Goal: Transaction & Acquisition: Purchase product/service

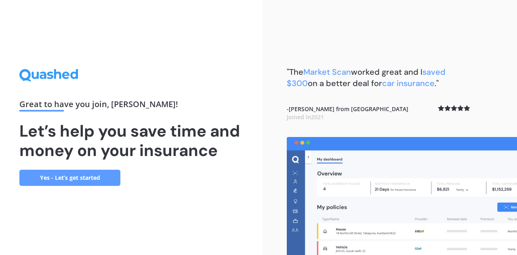
click at [75, 178] on link "Yes - Let’s get started" at bounding box center [69, 178] width 101 height 16
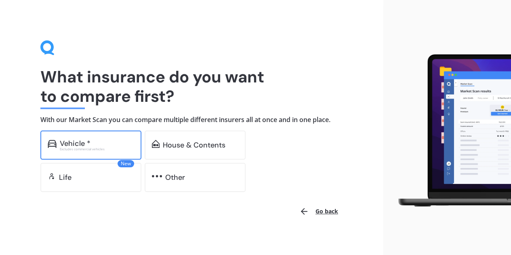
click at [63, 135] on div "Vehicle * Excludes commercial vehicles" at bounding box center [90, 145] width 101 height 29
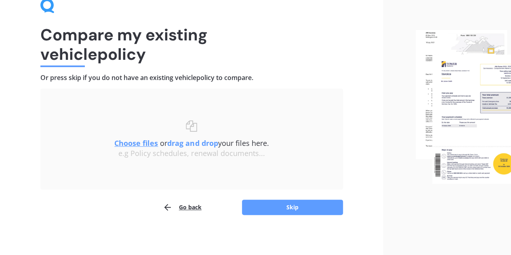
scroll to position [42, 0]
click at [257, 207] on button "Skip" at bounding box center [292, 206] width 101 height 15
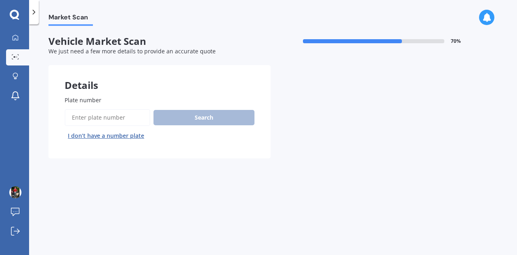
click at [95, 117] on input "Plate number" at bounding box center [108, 117] width 86 height 17
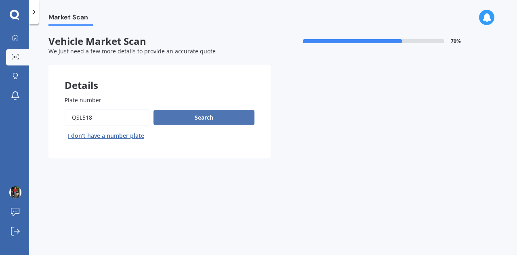
type input "QSL518"
click at [205, 125] on button "Search" at bounding box center [204, 117] width 101 height 15
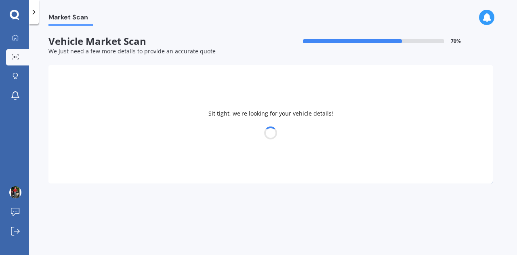
select select "HONDA"
select select "VEZEL"
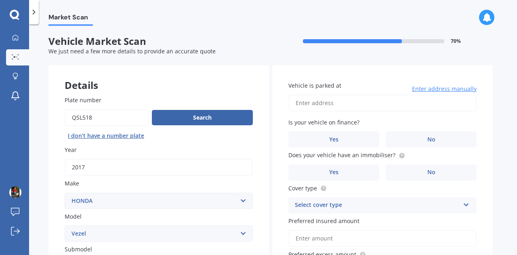
scroll to position [121, 0]
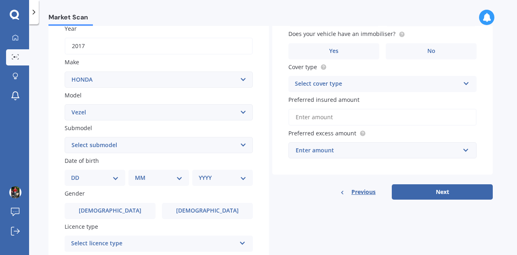
click at [113, 180] on select "DD 01 02 03 04 05 06 07 08 09 10 11 12 13 14 15 16 17 18 19 20 21 22 23 24 25 2…" at bounding box center [95, 177] width 48 height 9
select select "04"
click at [78, 174] on select "DD 01 02 03 04 05 06 07 08 09 10 11 12 13 14 15 16 17 18 19 20 21 22 23 24 25 2…" at bounding box center [95, 177] width 48 height 9
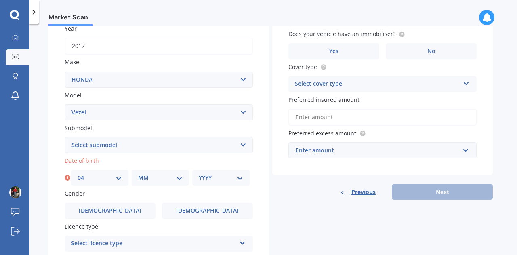
click at [170, 181] on select "MM 01 02 03 04 05 06 07 08 09 10 11 12" at bounding box center [160, 177] width 44 height 9
select select "02"
click at [138, 174] on select "MM 01 02 03 04 05 06 07 08 09 10 11 12" at bounding box center [160, 177] width 44 height 9
click at [222, 174] on select "YYYY 2025 2024 2023 2022 2021 2020 2019 2018 2017 2016 2015 2014 2013 2012 2011…" at bounding box center [221, 177] width 44 height 9
select select "1992"
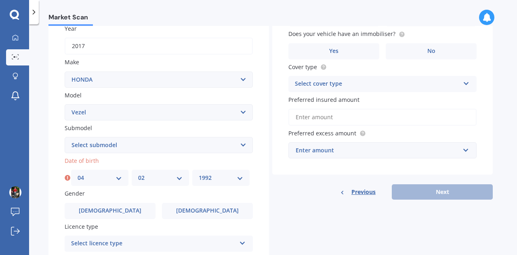
click at [199, 174] on select "YYYY 2025 2024 2023 2022 2021 2020 2019 2018 2017 2016 2015 2014 2013 2012 2011…" at bounding box center [221, 177] width 44 height 9
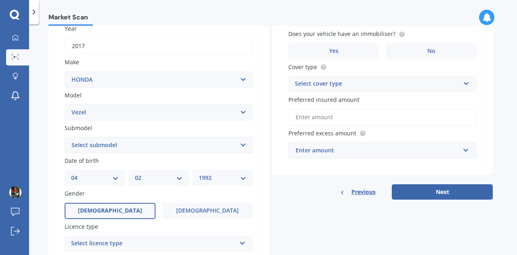
click at [117, 209] on span "[DEMOGRAPHIC_DATA]" at bounding box center [110, 210] width 64 height 7
click at [0, 0] on input "[DEMOGRAPHIC_DATA]" at bounding box center [0, 0] width 0 height 0
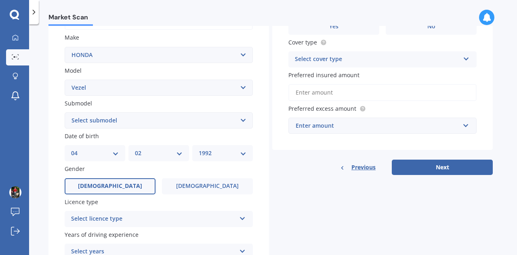
scroll to position [202, 0]
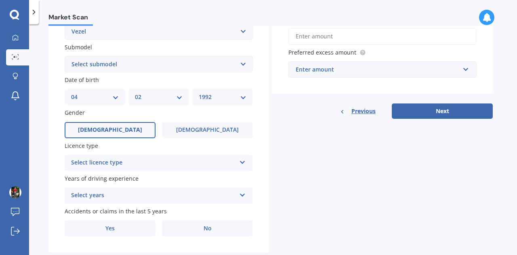
click at [127, 158] on div "Select licence type NZ Full NZ Restricted NZ Learners [GEOGRAPHIC_DATA] [GEOGRA…" at bounding box center [159, 163] width 188 height 16
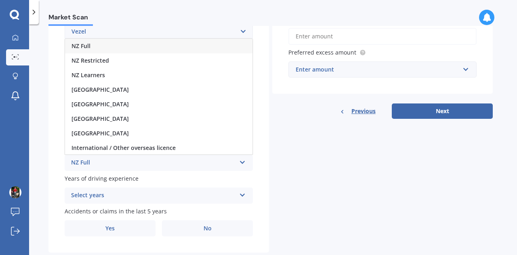
click at [101, 46] on div "NZ Full" at bounding box center [159, 46] width 188 height 15
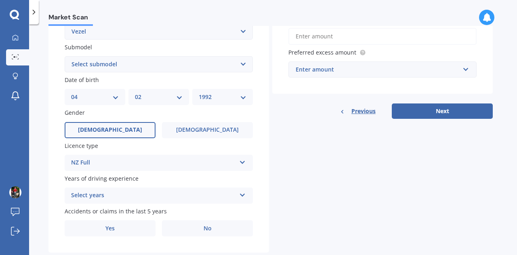
click at [115, 199] on div "Select years" at bounding box center [153, 196] width 165 height 10
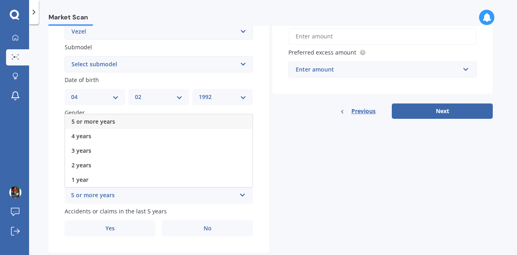
click at [112, 120] on span "5 or more years" at bounding box center [94, 122] width 44 height 8
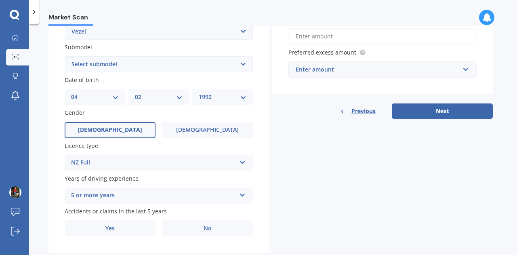
scroll to position [222, 0]
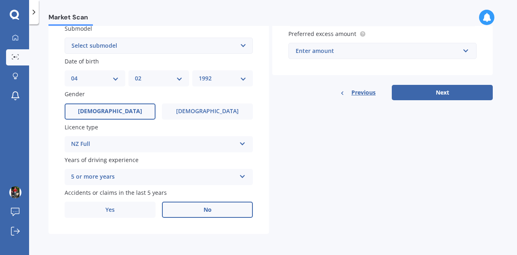
click at [183, 213] on label "No" at bounding box center [207, 210] width 91 height 16
click at [0, 0] on input "No" at bounding box center [0, 0] width 0 height 0
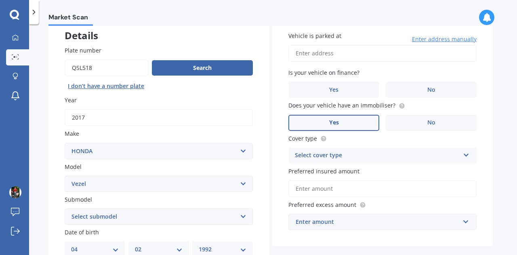
scroll to position [0, 0]
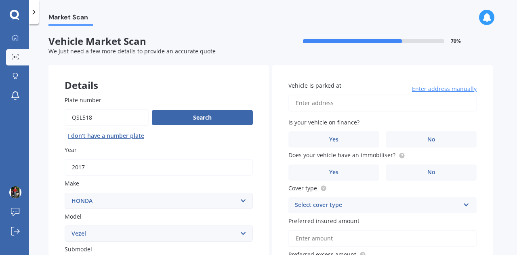
click at [328, 105] on input "Vehicle is parked at" at bounding box center [383, 103] width 188 height 17
click at [297, 101] on input "[STREET_ADDRESS]" at bounding box center [383, 103] width 188 height 17
click at [297, 102] on input "[STREET_ADDRESS]" at bounding box center [383, 103] width 188 height 17
type input "flat [STREET_ADDRESS]"
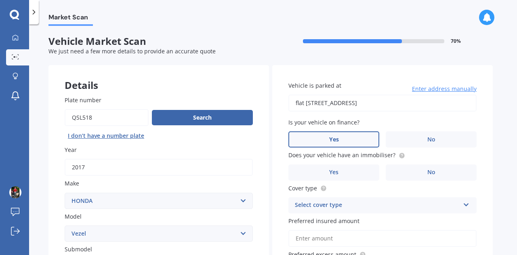
click at [346, 141] on label "Yes" at bounding box center [334, 139] width 91 height 16
click at [0, 0] on input "Yes" at bounding box center [0, 0] width 0 height 0
click at [344, 177] on label "Yes" at bounding box center [334, 172] width 91 height 16
click at [0, 0] on input "Yes" at bounding box center [0, 0] width 0 height 0
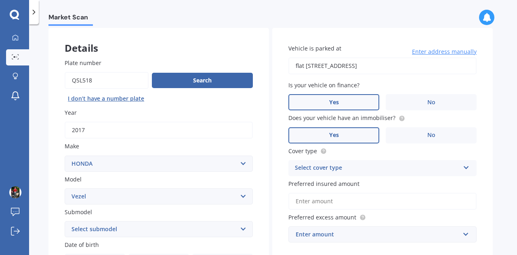
scroll to position [81, 0]
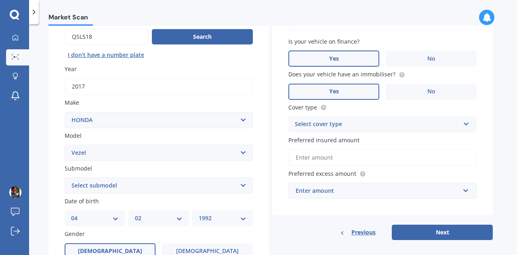
click at [351, 129] on div "Select cover type" at bounding box center [377, 125] width 165 height 10
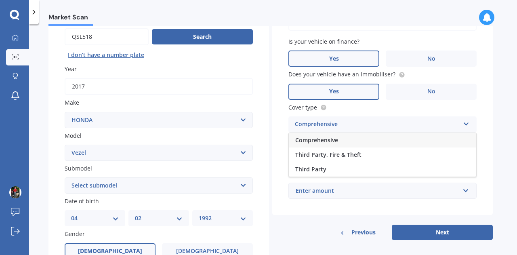
click at [333, 143] on span "Comprehensive" at bounding box center [316, 140] width 43 height 8
click at [323, 156] on input "Preferred insured amount" at bounding box center [383, 157] width 188 height 17
click at [283, 142] on div "Vehicle is parked at [STREET_ADDRESS] Enter address manually Is your vehicle on…" at bounding box center [382, 99] width 221 height 231
click at [312, 158] on input "Preferred insured amount" at bounding box center [383, 157] width 188 height 17
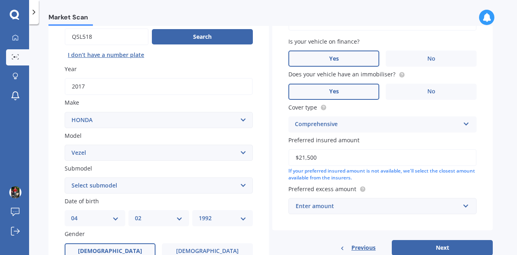
type input "$21,500"
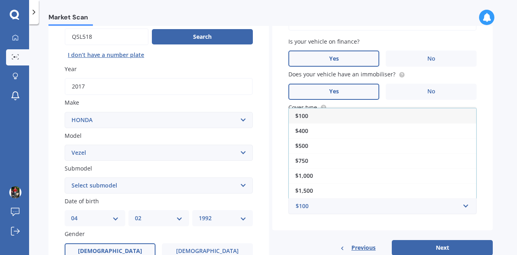
click at [331, 245] on div "Previous Next" at bounding box center [382, 247] width 221 height 15
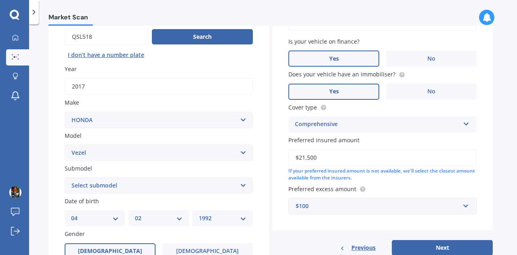
click at [344, 204] on div "$100" at bounding box center [378, 206] width 164 height 9
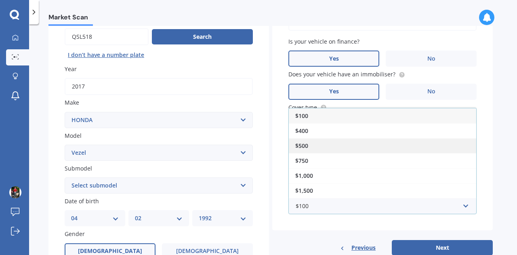
click at [310, 146] on div "$500" at bounding box center [383, 145] width 188 height 15
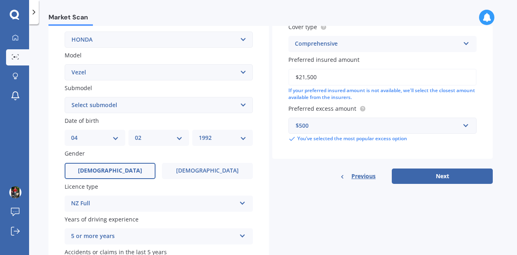
scroll to position [162, 0]
click at [443, 176] on button "Next" at bounding box center [442, 175] width 101 height 15
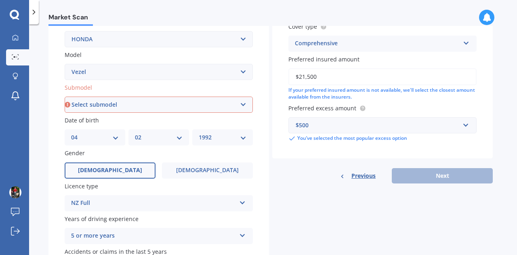
click at [103, 104] on select "Select submodel Hatchback Petrol Hybrid Hybrid 4WD" at bounding box center [159, 105] width 188 height 16
select select "HYBRID"
click at [65, 97] on select "Select submodel Hatchback Petrol Hybrid Hybrid 4WD" at bounding box center [159, 105] width 188 height 16
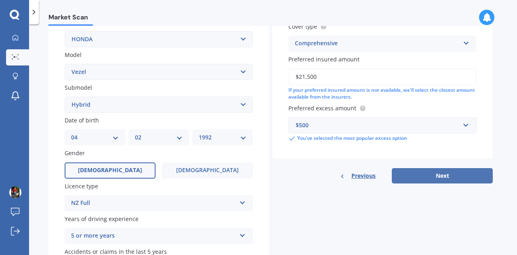
click at [440, 177] on button "Next" at bounding box center [442, 175] width 101 height 15
select select "04"
select select "02"
select select "1992"
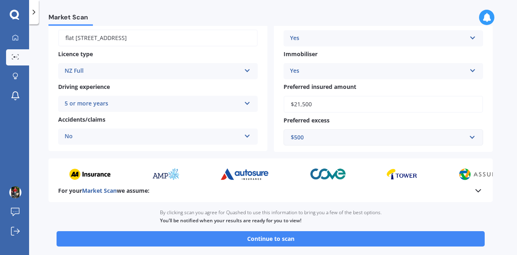
scroll to position [162, 0]
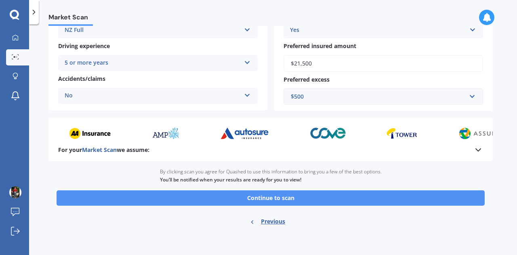
click at [272, 199] on button "Continue to scan" at bounding box center [271, 197] width 428 height 15
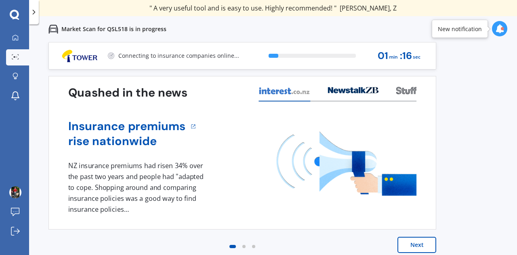
click at [412, 243] on button "Next" at bounding box center [417, 245] width 39 height 16
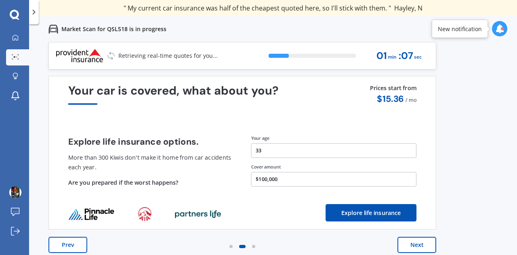
click at [407, 239] on button "Next" at bounding box center [417, 245] width 39 height 16
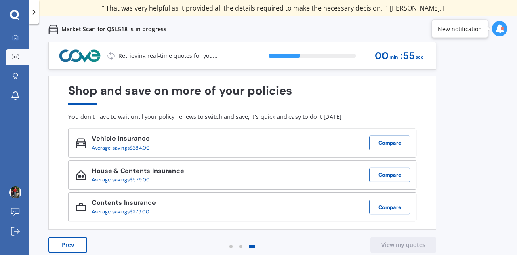
click at [71, 245] on button "Prev" at bounding box center [68, 245] width 39 height 16
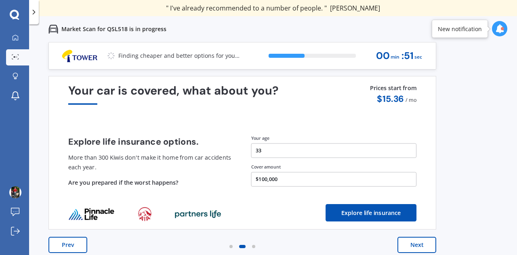
click at [71, 244] on button "Prev" at bounding box center [68, 245] width 39 height 16
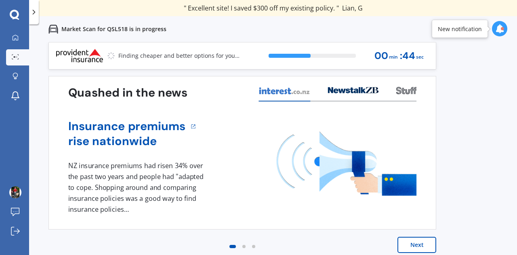
click at [419, 240] on button "Next" at bounding box center [417, 245] width 39 height 16
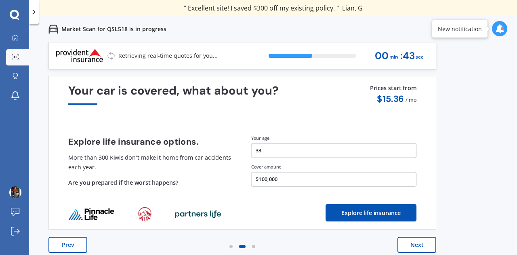
click at [418, 240] on button "Next" at bounding box center [417, 245] width 39 height 16
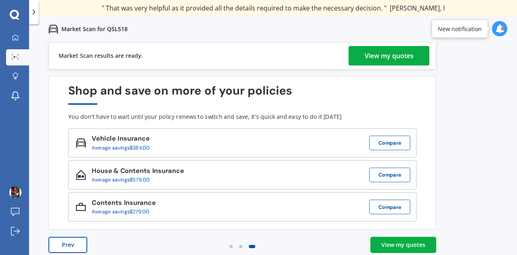
click at [414, 249] on div "View my quotes" at bounding box center [404, 245] width 44 height 8
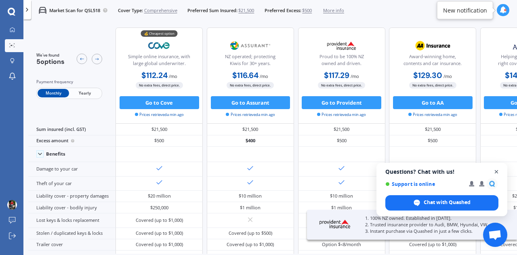
click at [496, 171] on span "Open chat" at bounding box center [497, 172] width 10 height 10
